Goal: Find specific page/section: Locate a particular part of the current website

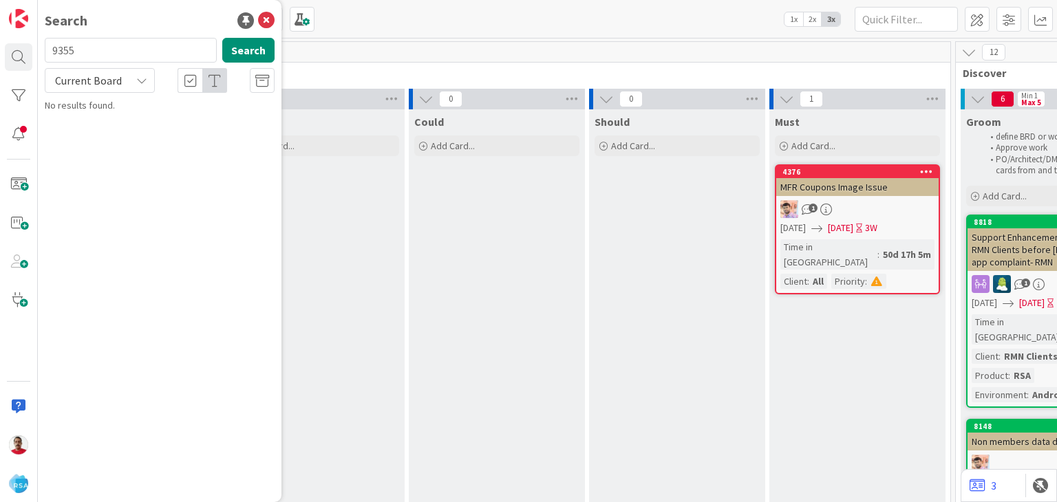
click at [90, 54] on input "9355" at bounding box center [131, 50] width 172 height 25
type input "9335"
click at [111, 120] on span "Rearrange Sorting Order of Home Page Tiles for RMN Clients" at bounding box center [161, 128] width 195 height 27
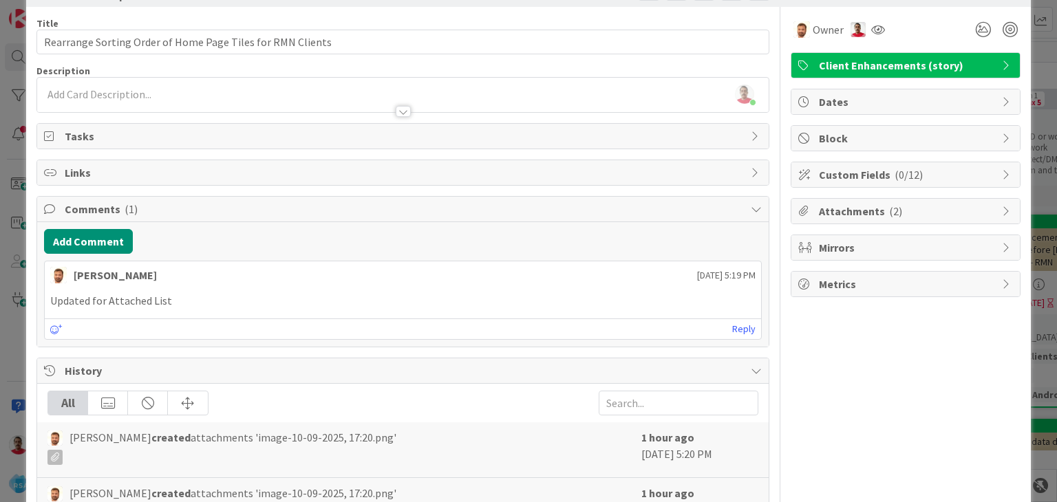
scroll to position [69, 0]
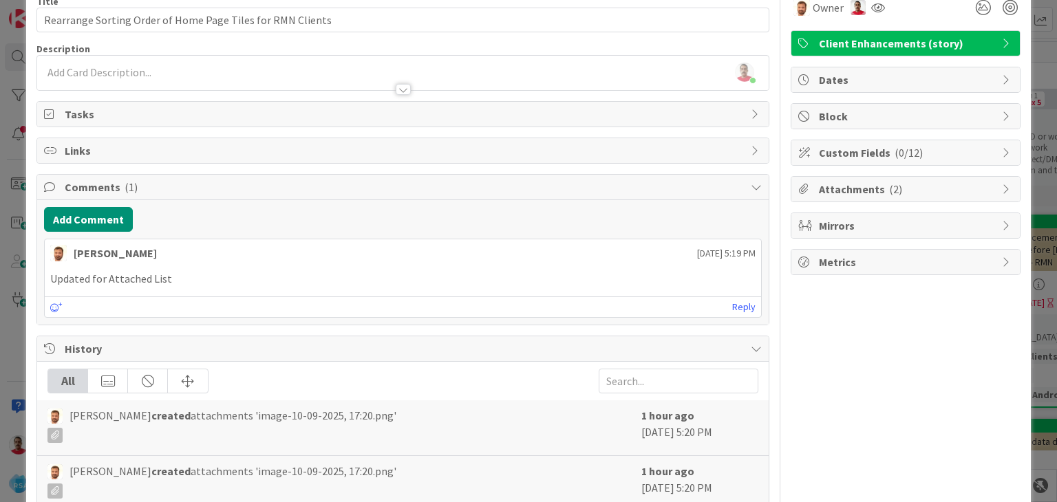
click at [889, 188] on span "( 2 )" at bounding box center [895, 189] width 13 height 14
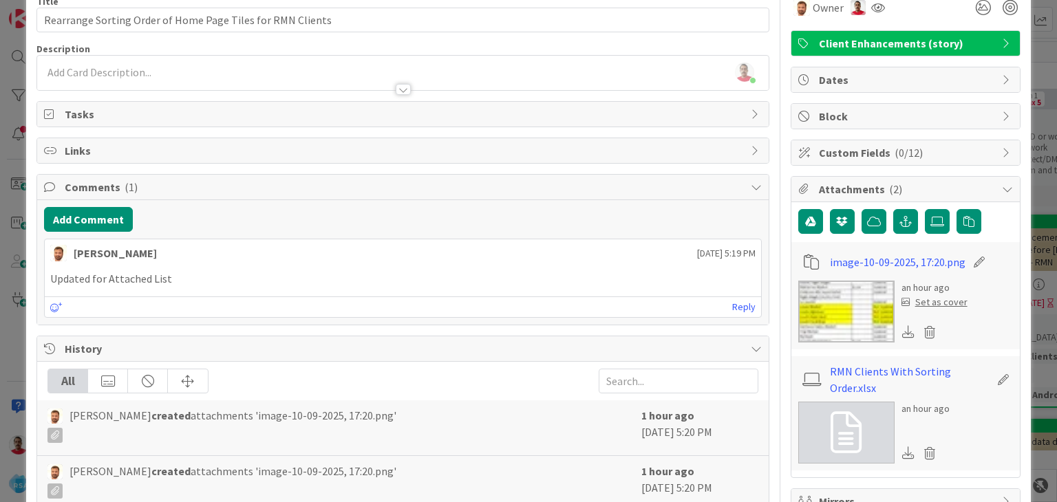
click at [841, 326] on img at bounding box center [846, 312] width 96 height 62
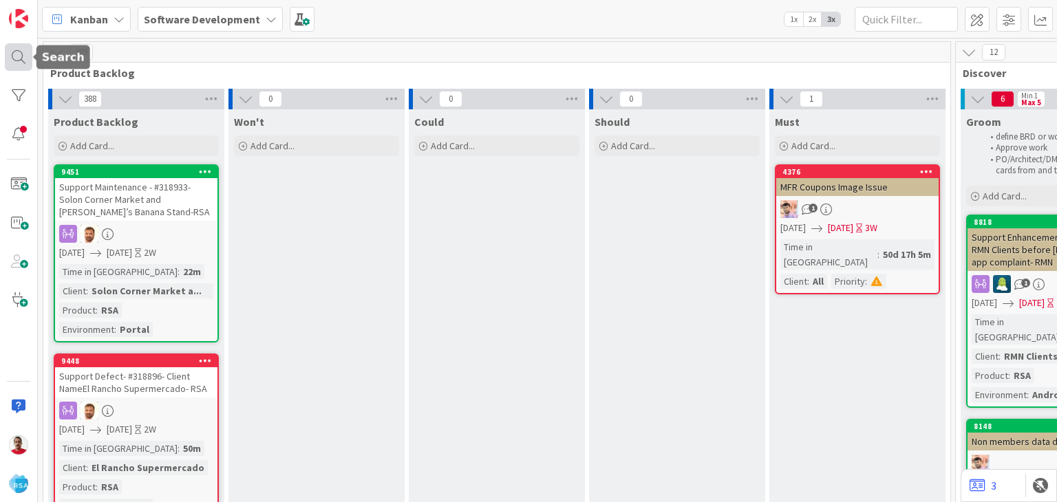
click at [18, 56] on div at bounding box center [19, 57] width 28 height 28
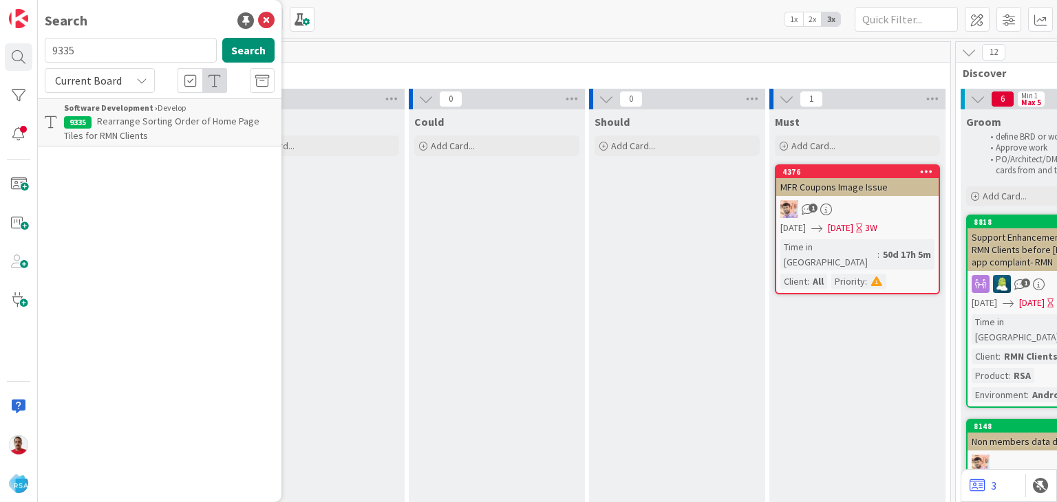
click at [195, 119] on span "Rearrange Sorting Order of Home Page Tiles for RMN Clients" at bounding box center [161, 128] width 195 height 27
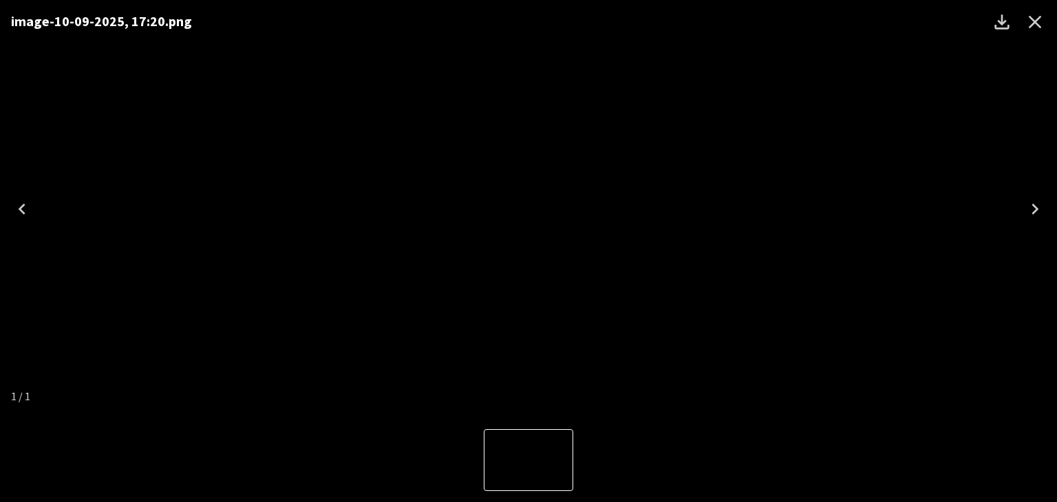
click at [1034, 21] on icon "Close" at bounding box center [1034, 22] width 13 height 13
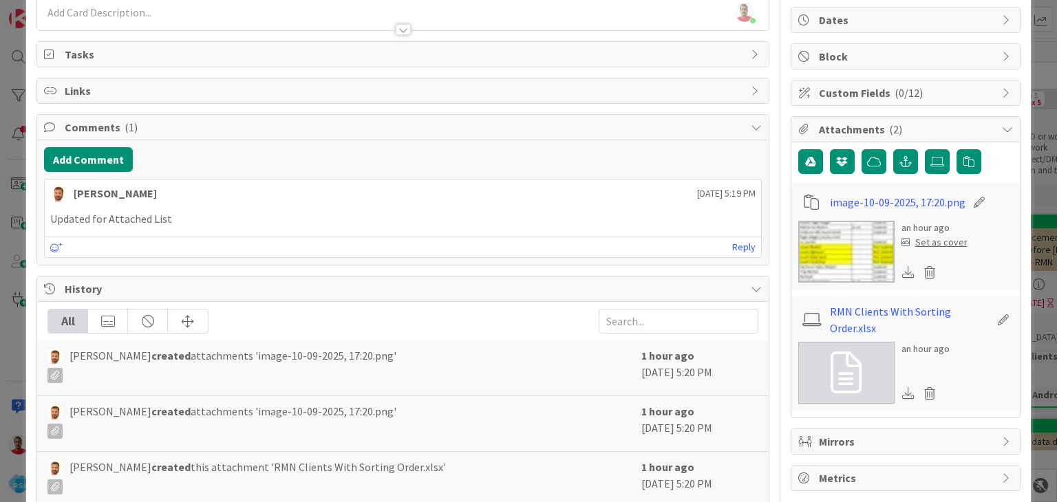
scroll to position [138, 0]
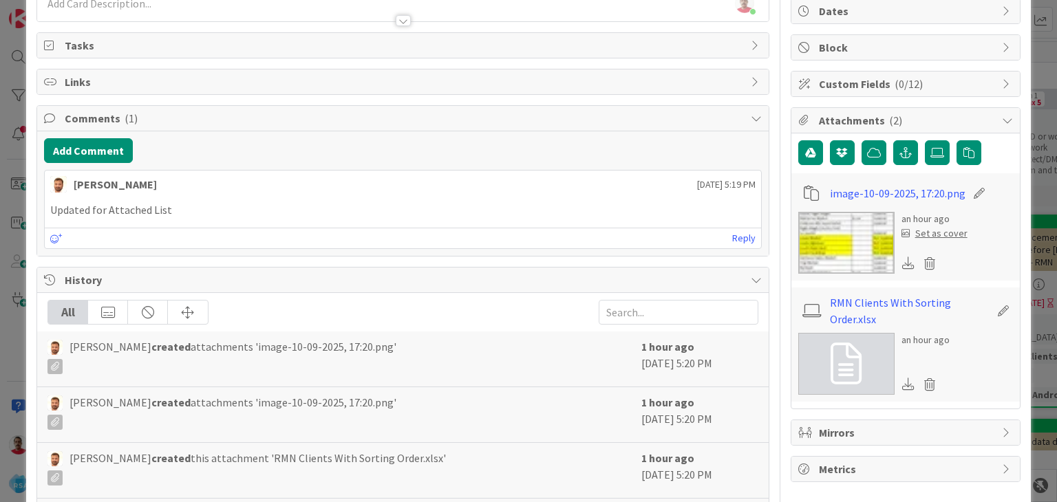
click at [902, 386] on icon at bounding box center [908, 384] width 12 height 12
click at [902, 265] on icon at bounding box center [908, 263] width 12 height 12
